Goal: Information Seeking & Learning: Learn about a topic

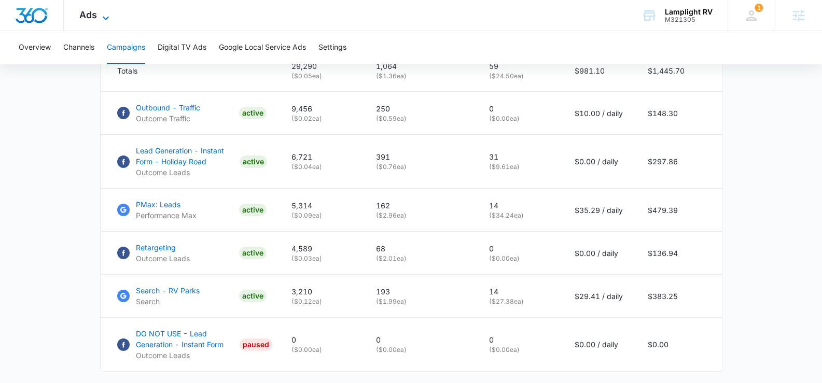
click at [100, 13] on icon at bounding box center [106, 18] width 12 height 12
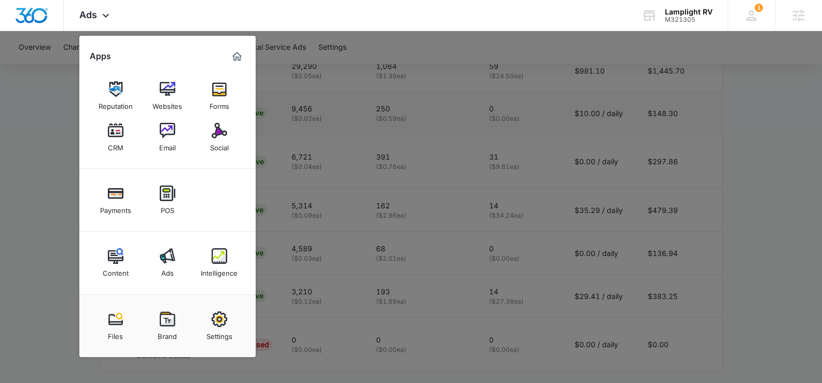
click at [332, 128] on div at bounding box center [411, 191] width 822 height 383
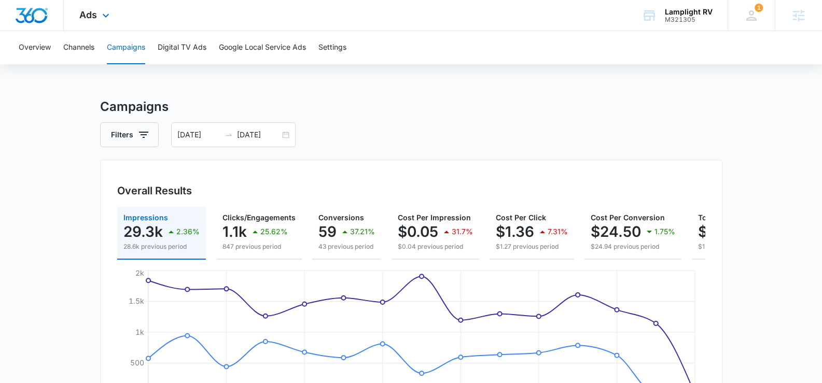
drag, startPoint x: 91, startPoint y: 9, endPoint x: 104, endPoint y: 30, distance: 24.7
click at [91, 10] on span "Ads" at bounding box center [88, 14] width 18 height 11
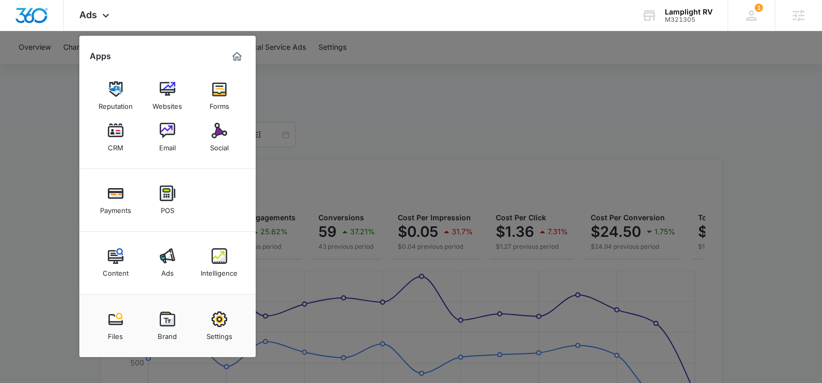
click at [227, 265] on div "Intelligence" at bounding box center [219, 270] width 37 height 13
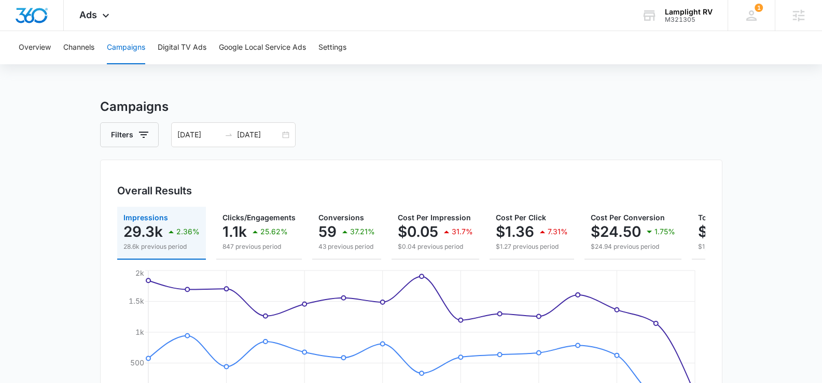
scroll to position [1, 0]
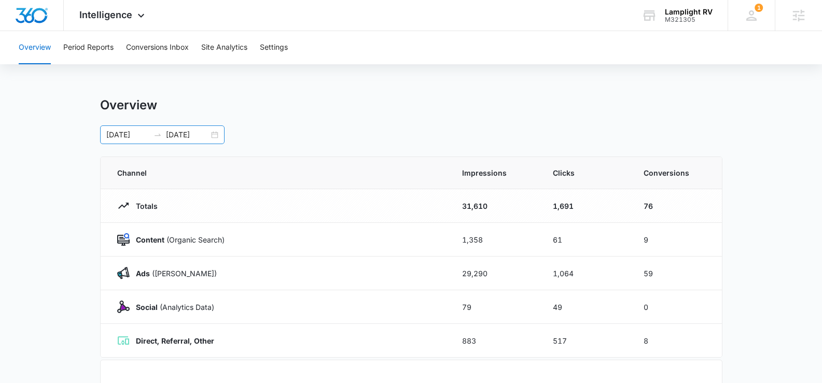
click at [213, 133] on div "08/27/2025 09/10/2025" at bounding box center [162, 134] width 124 height 19
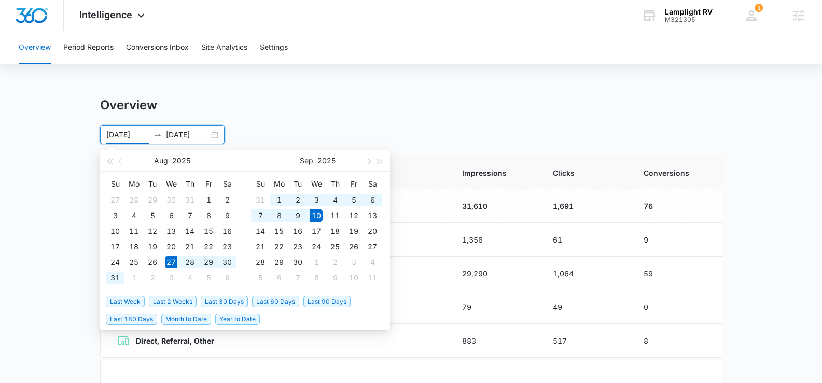
click at [234, 297] on span "Last 30 Days" at bounding box center [224, 301] width 47 height 11
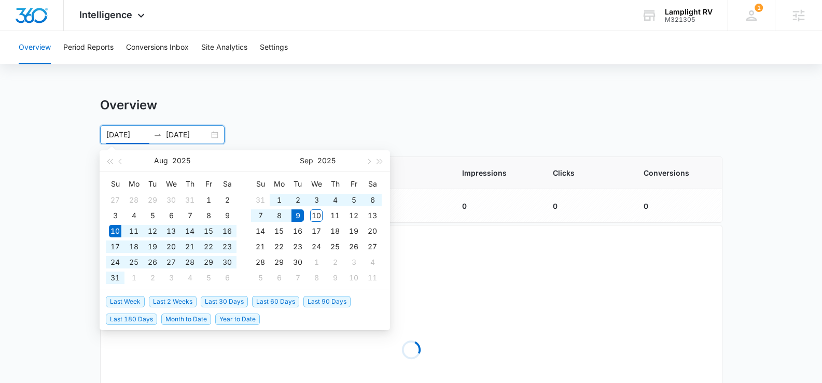
type input "08/10/2025"
type input "09/09/2025"
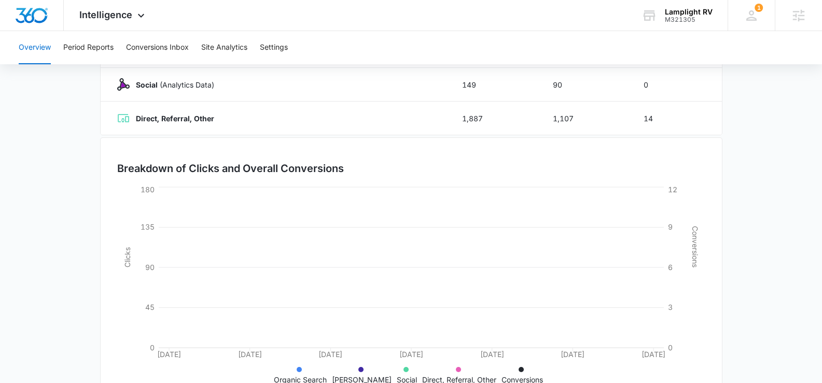
scroll to position [259, 0]
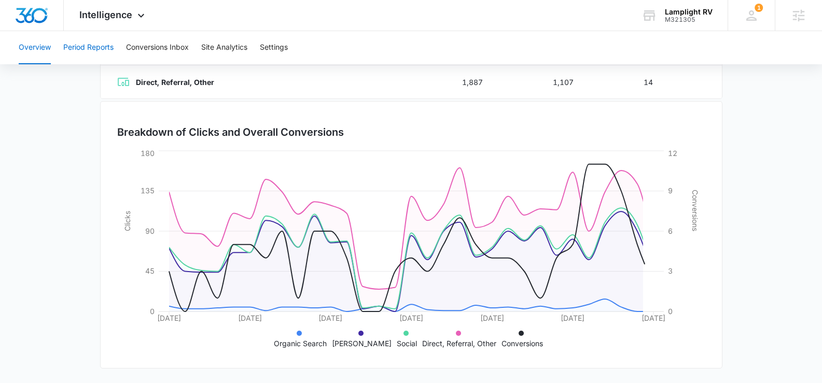
click at [89, 50] on button "Period Reports" at bounding box center [88, 47] width 50 height 33
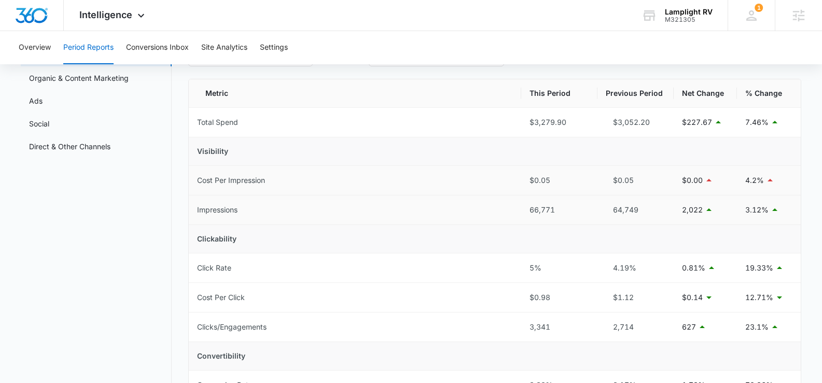
scroll to position [44, 0]
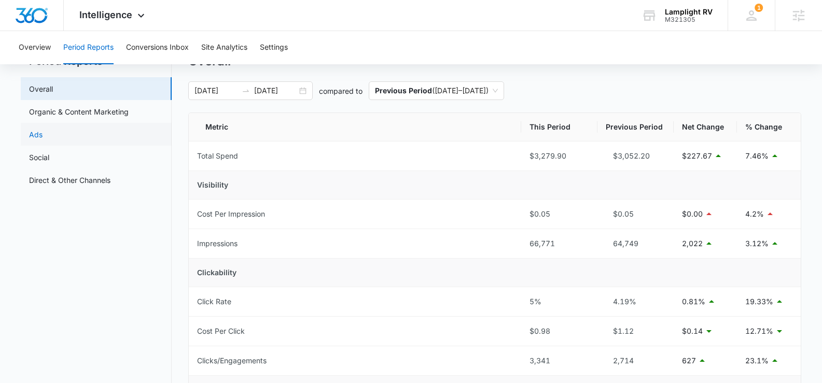
click at [43, 131] on link "Ads" at bounding box center [35, 134] width 13 height 11
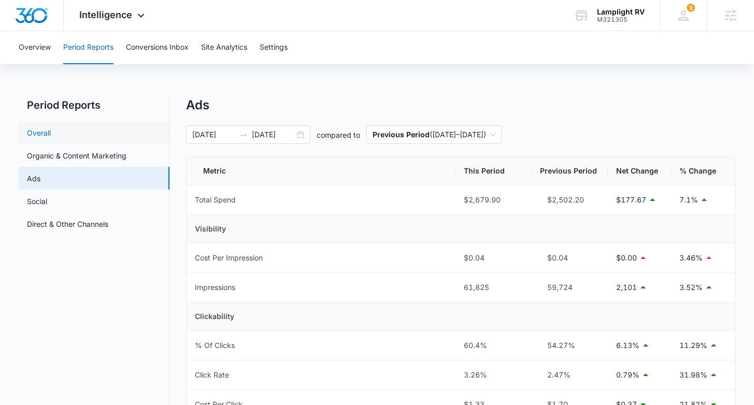
click at [51, 136] on link "Overall" at bounding box center [39, 133] width 24 height 11
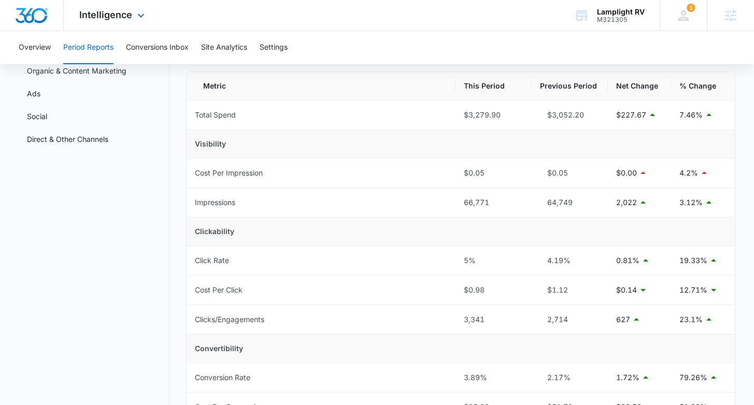
scroll to position [79, 0]
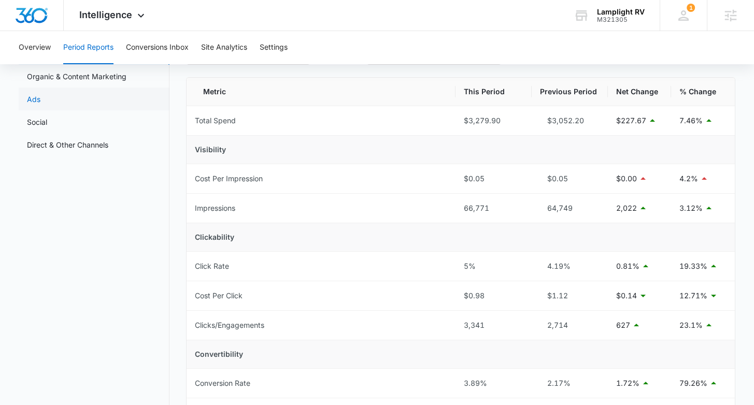
click at [38, 100] on link "Ads" at bounding box center [33, 99] width 13 height 11
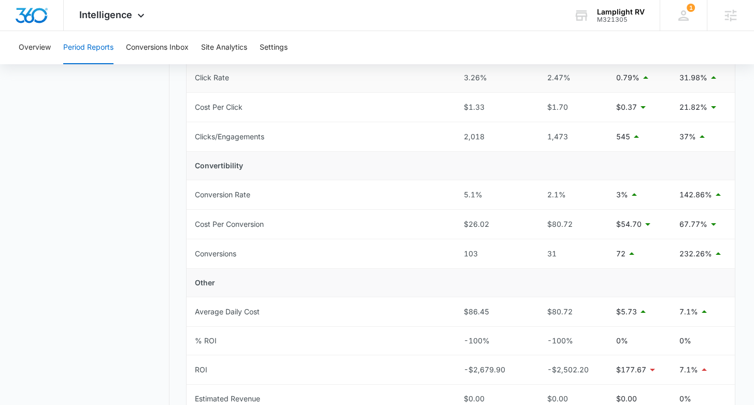
scroll to position [312, 0]
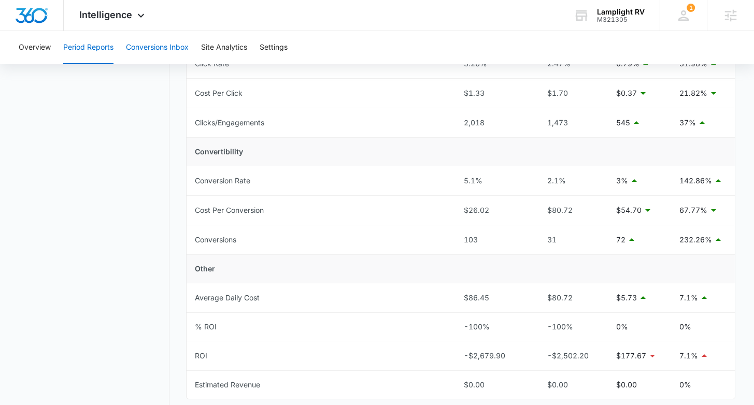
click at [173, 43] on button "Conversions Inbox" at bounding box center [157, 47] width 63 height 33
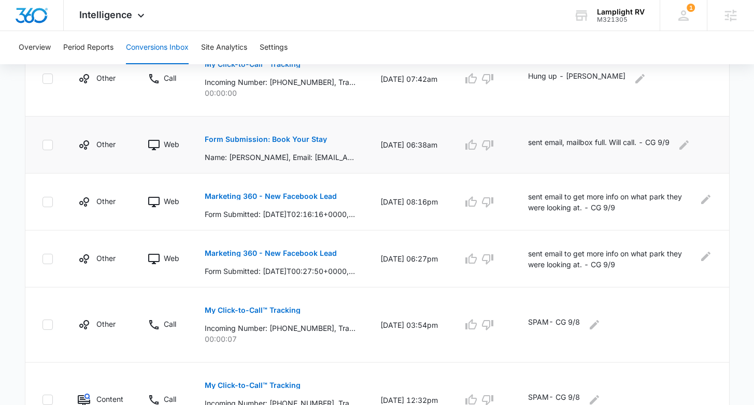
scroll to position [596, 0]
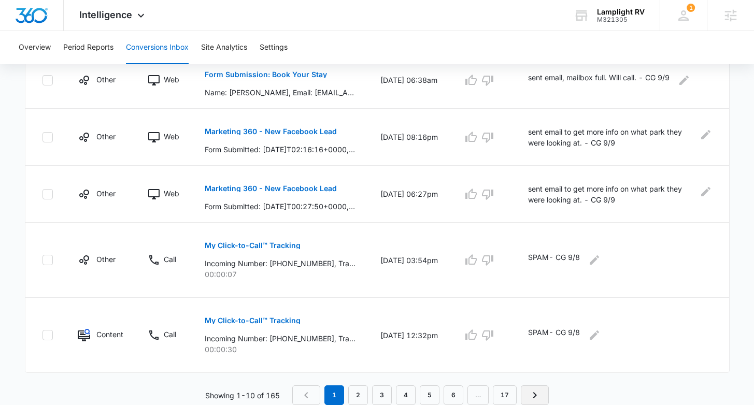
click at [536, 383] on icon "Next Page" at bounding box center [535, 395] width 12 height 12
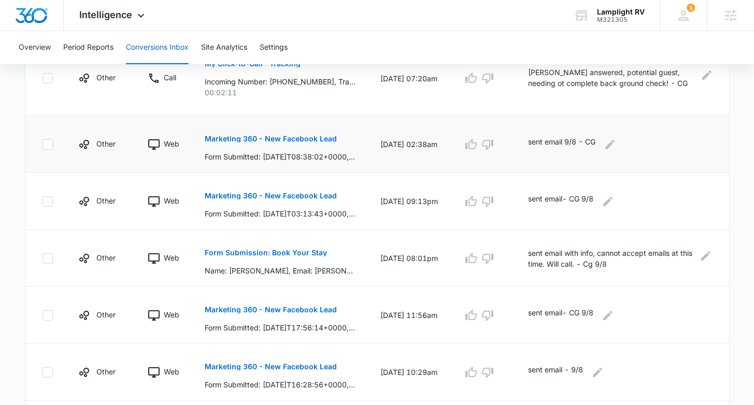
scroll to position [498, 0]
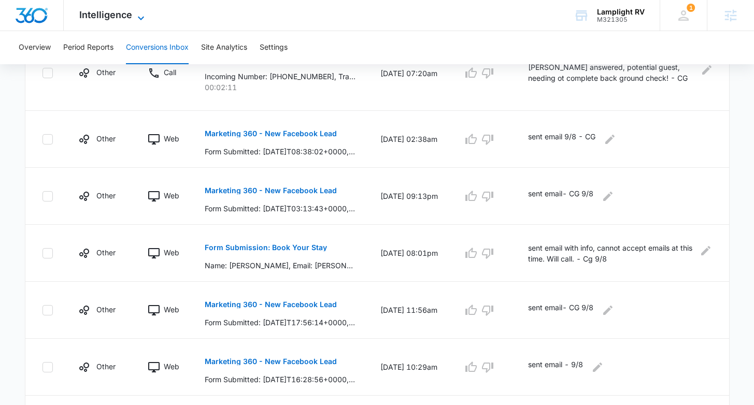
click at [139, 13] on icon at bounding box center [141, 18] width 12 height 12
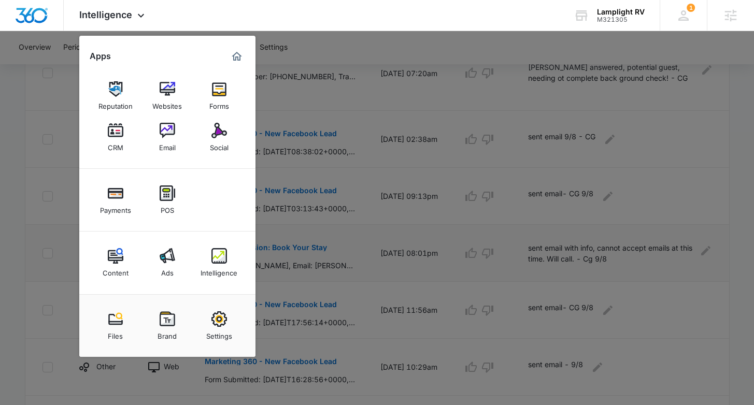
click at [172, 254] on img at bounding box center [168, 256] width 16 height 16
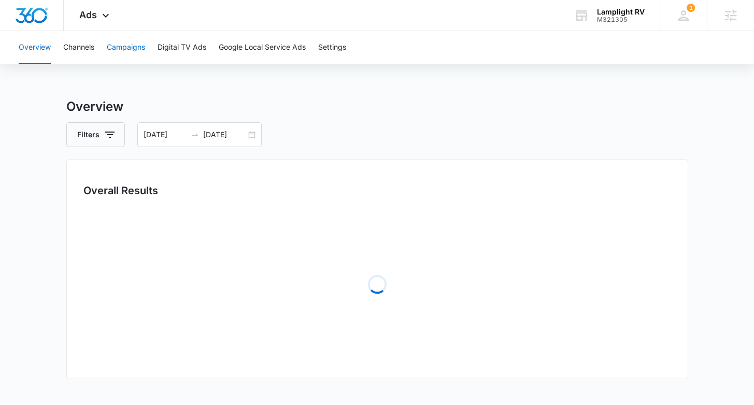
click at [136, 48] on button "Campaigns" at bounding box center [126, 47] width 38 height 33
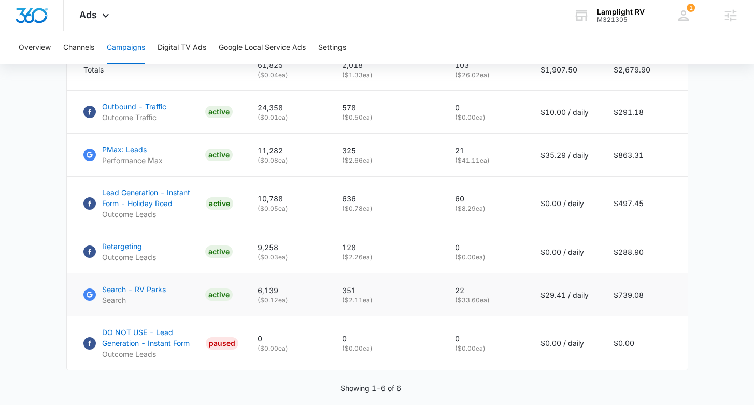
scroll to position [481, 0]
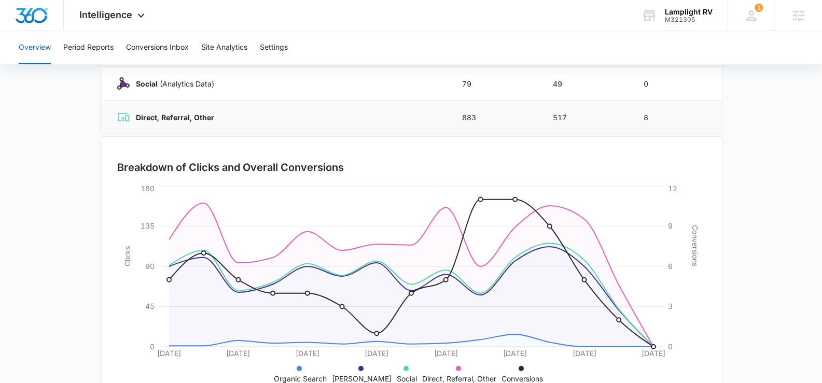
scroll to position [259, 0]
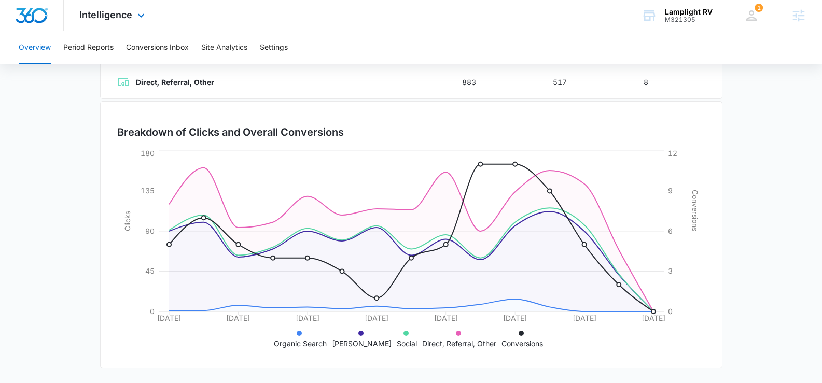
click at [121, 23] on div "Intelligence Apps Reputation Websites Forms CRM Email Social Payments POS Conte…" at bounding box center [113, 15] width 99 height 31
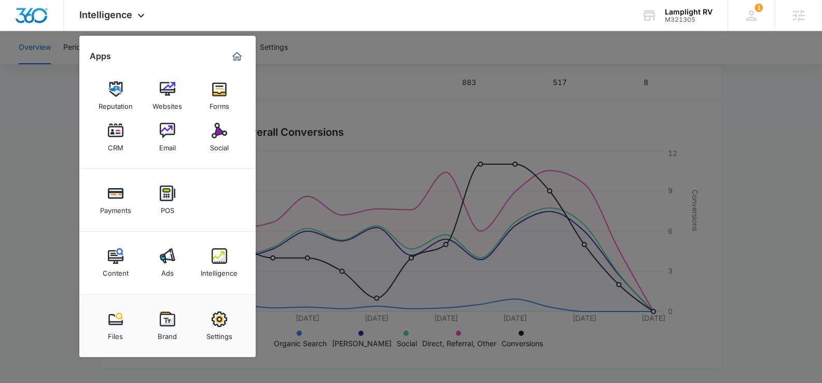
click at [106, 264] on div "Content" at bounding box center [116, 270] width 26 height 13
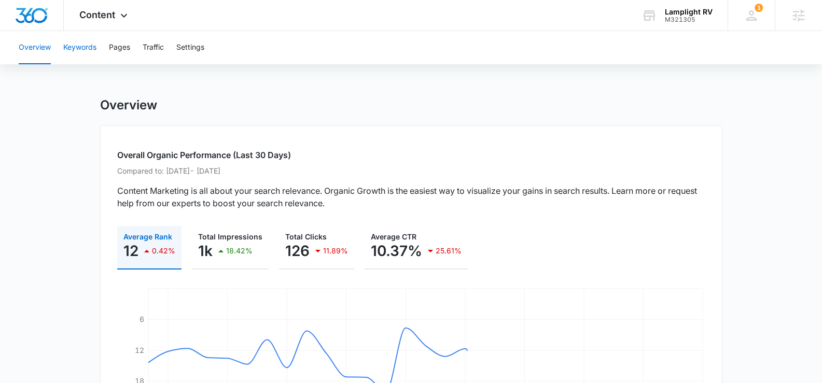
click at [94, 56] on button "Keywords" at bounding box center [79, 47] width 33 height 33
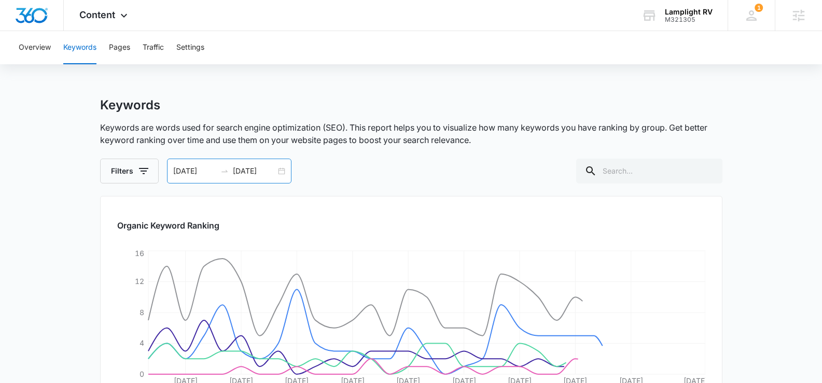
click at [276, 170] on div "08/10/2025 09/09/2025" at bounding box center [229, 171] width 124 height 25
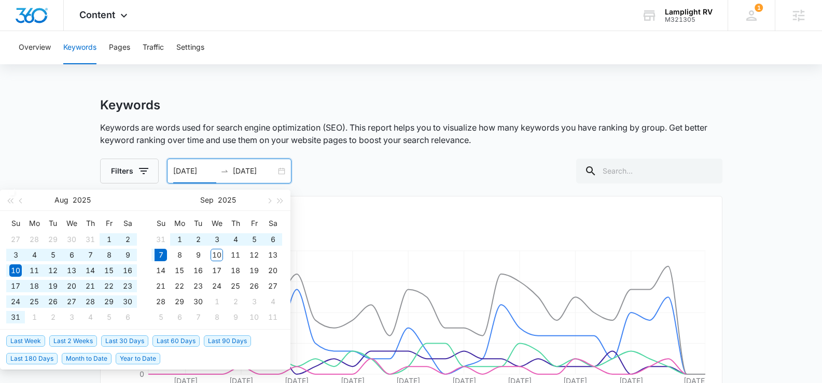
click at [39, 358] on span "Last 180 Days" at bounding box center [31, 358] width 51 height 11
type input "03/11/2025"
type input "09/07/2025"
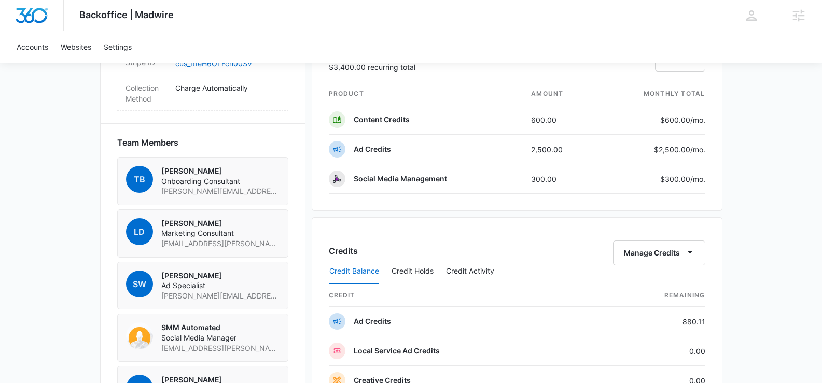
scroll to position [692, 0]
